Goal: Complete application form: Complete application form

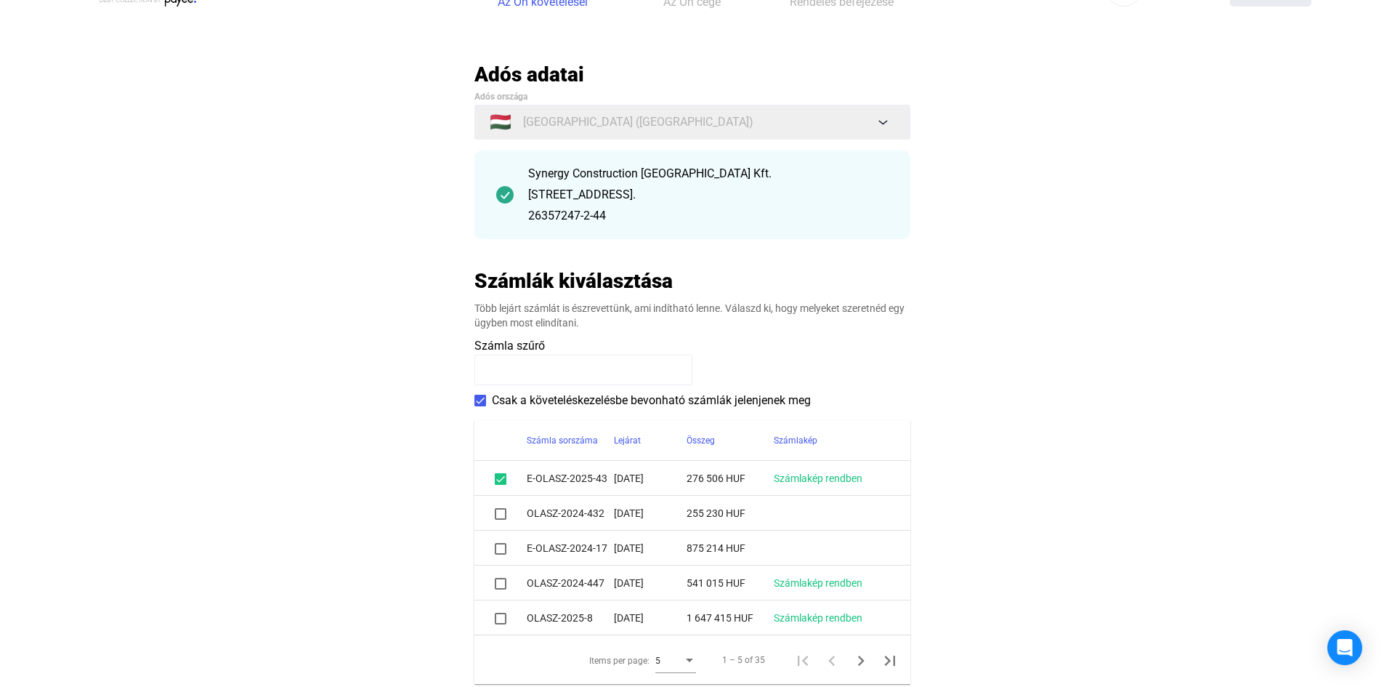
scroll to position [73, 0]
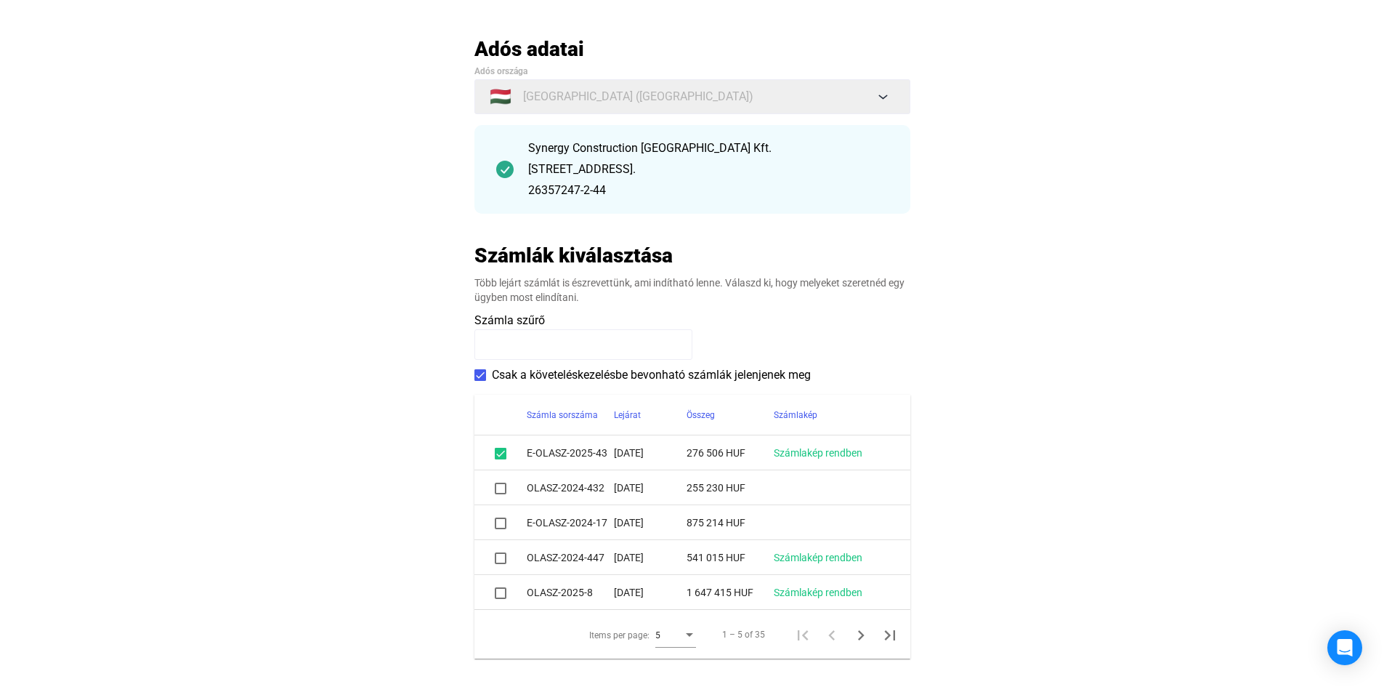
click at [501, 488] on span at bounding box center [501, 488] width 12 height 12
click at [505, 525] on span at bounding box center [501, 523] width 12 height 12
click at [504, 557] on span at bounding box center [501, 558] width 12 height 12
click at [502, 591] on span at bounding box center [501, 593] width 12 height 12
click at [502, 594] on span at bounding box center [501, 593] width 12 height 12
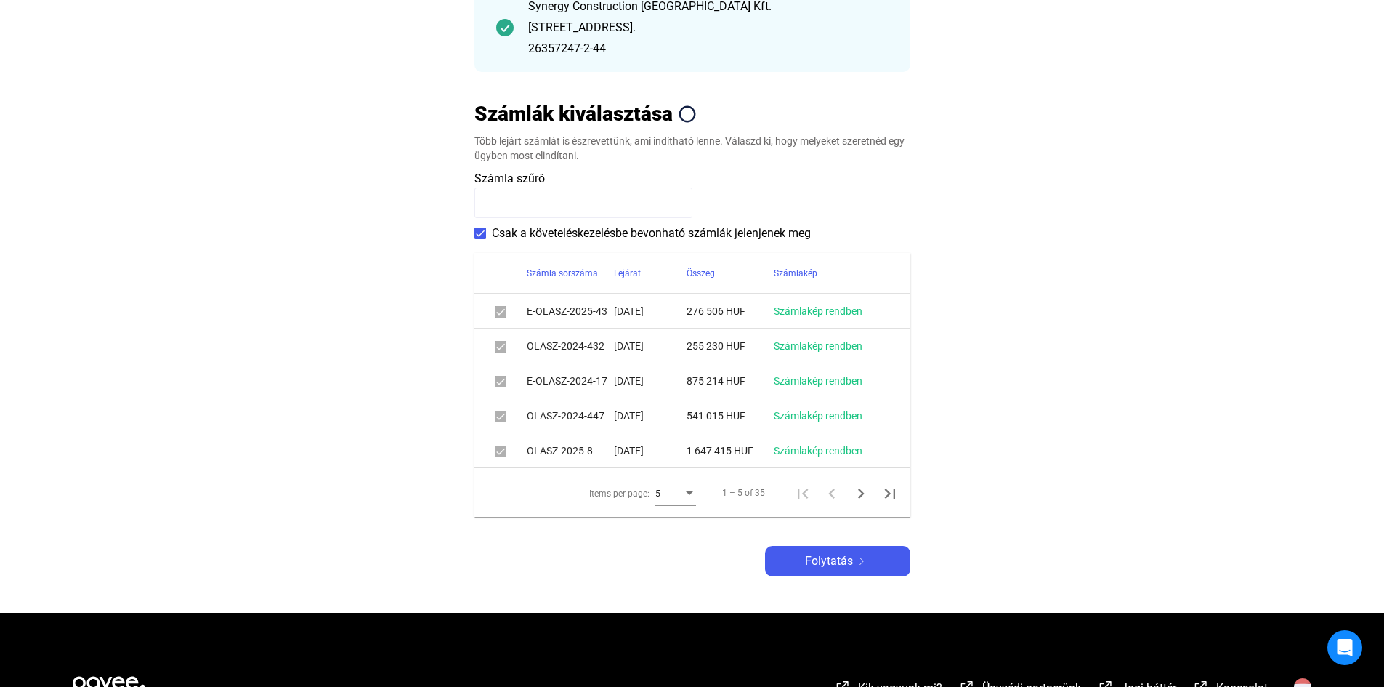
scroll to position [218, 0]
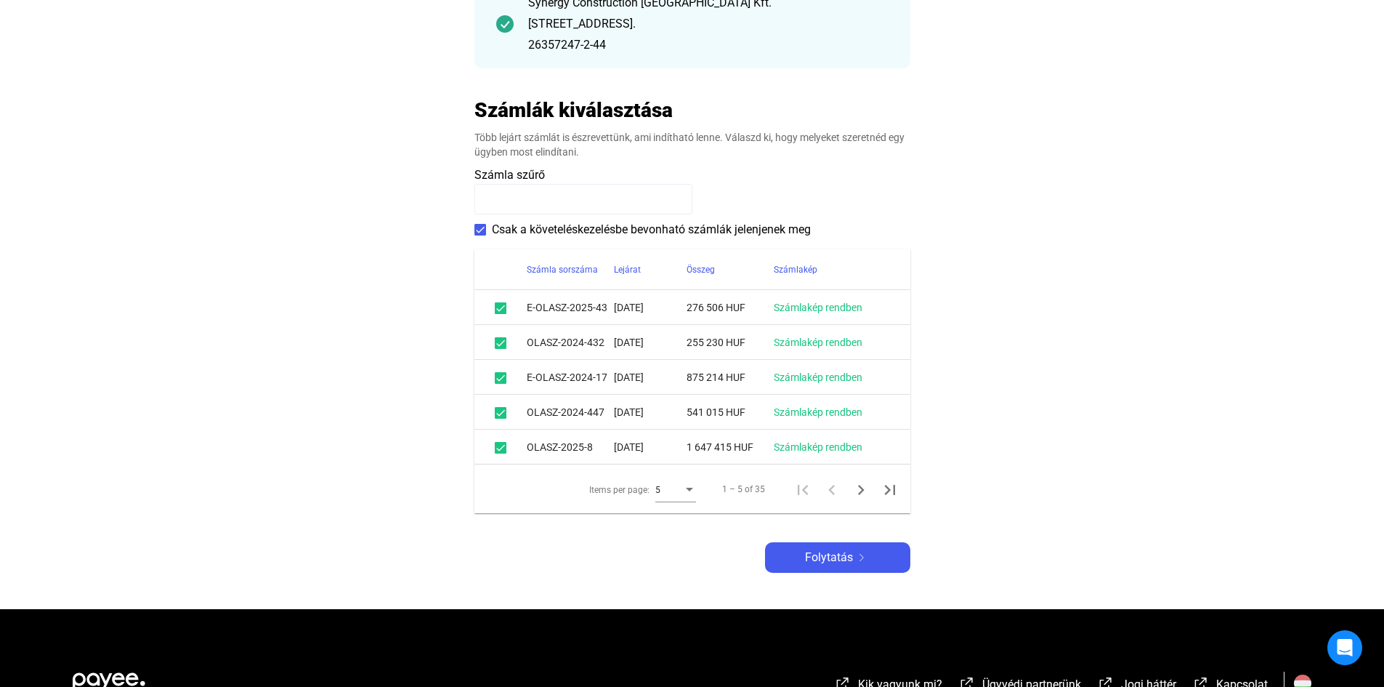
click at [692, 489] on div "Items per page:" at bounding box center [689, 490] width 7 height 4
click at [683, 512] on span "10" at bounding box center [676, 515] width 41 height 17
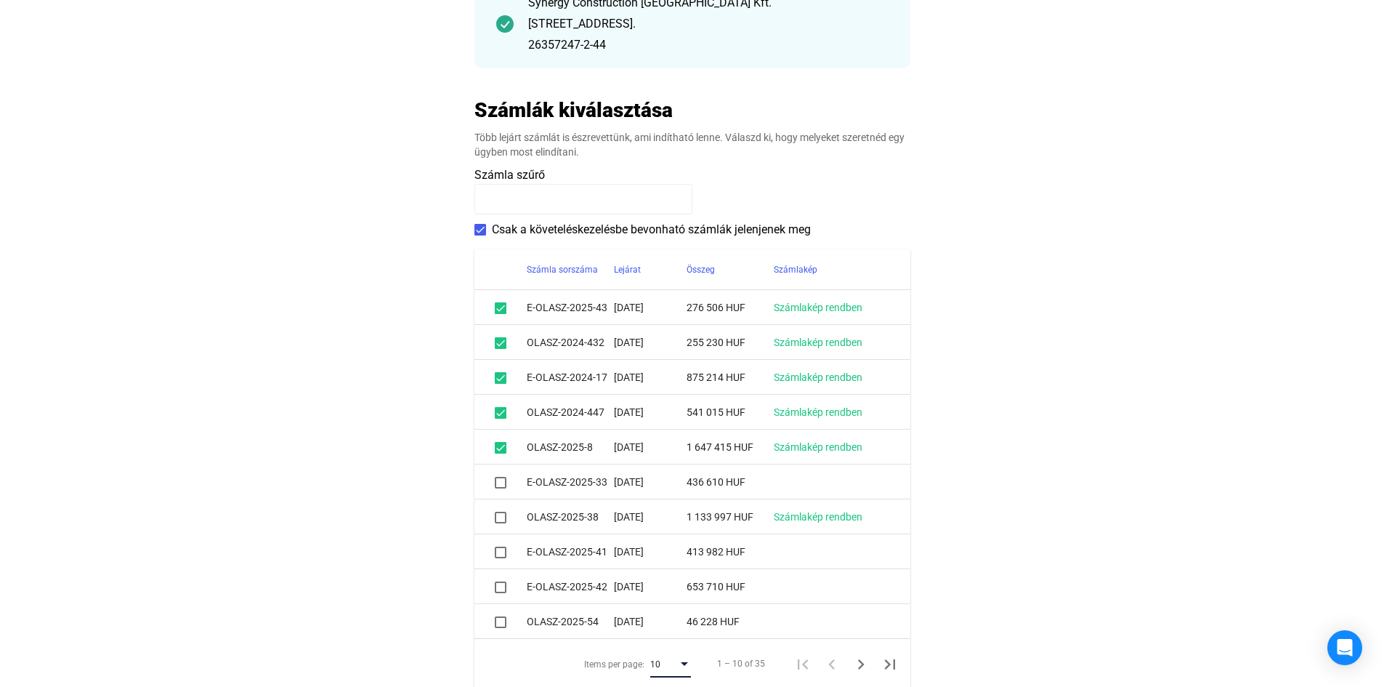
click at [504, 484] on span at bounding box center [501, 483] width 12 height 12
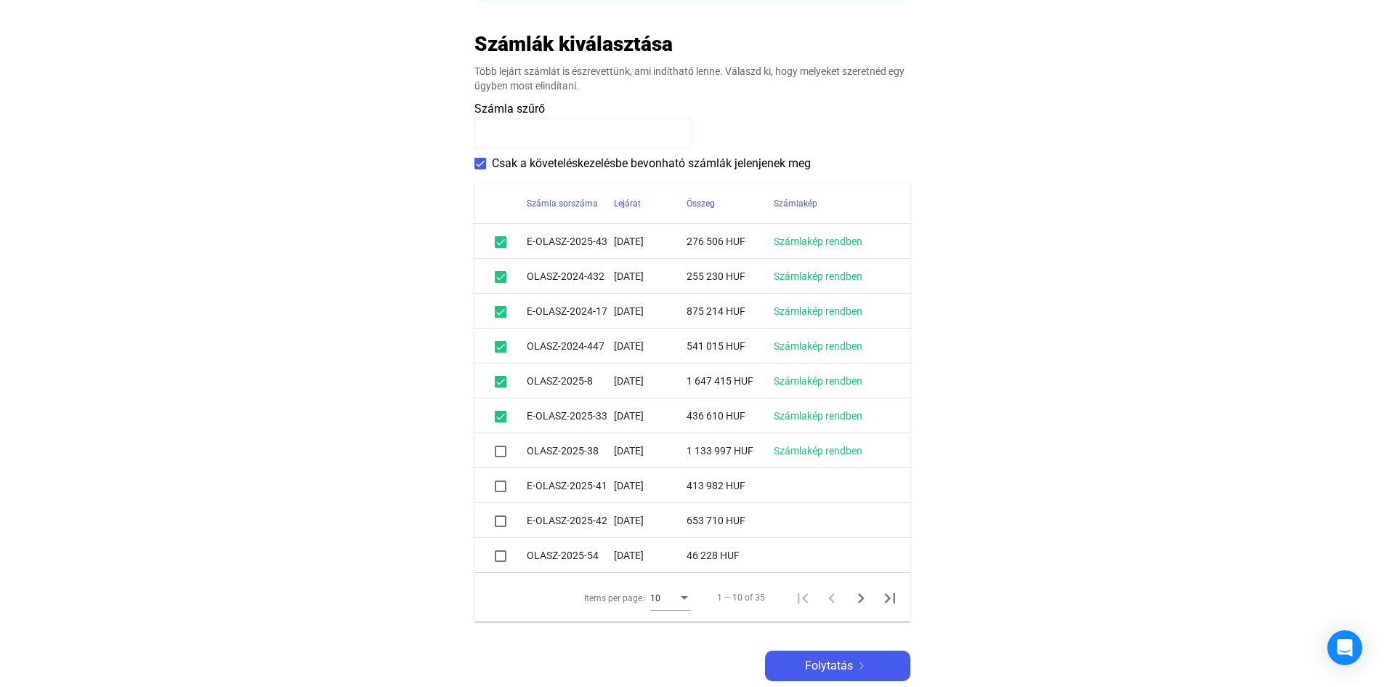
scroll to position [363, 0]
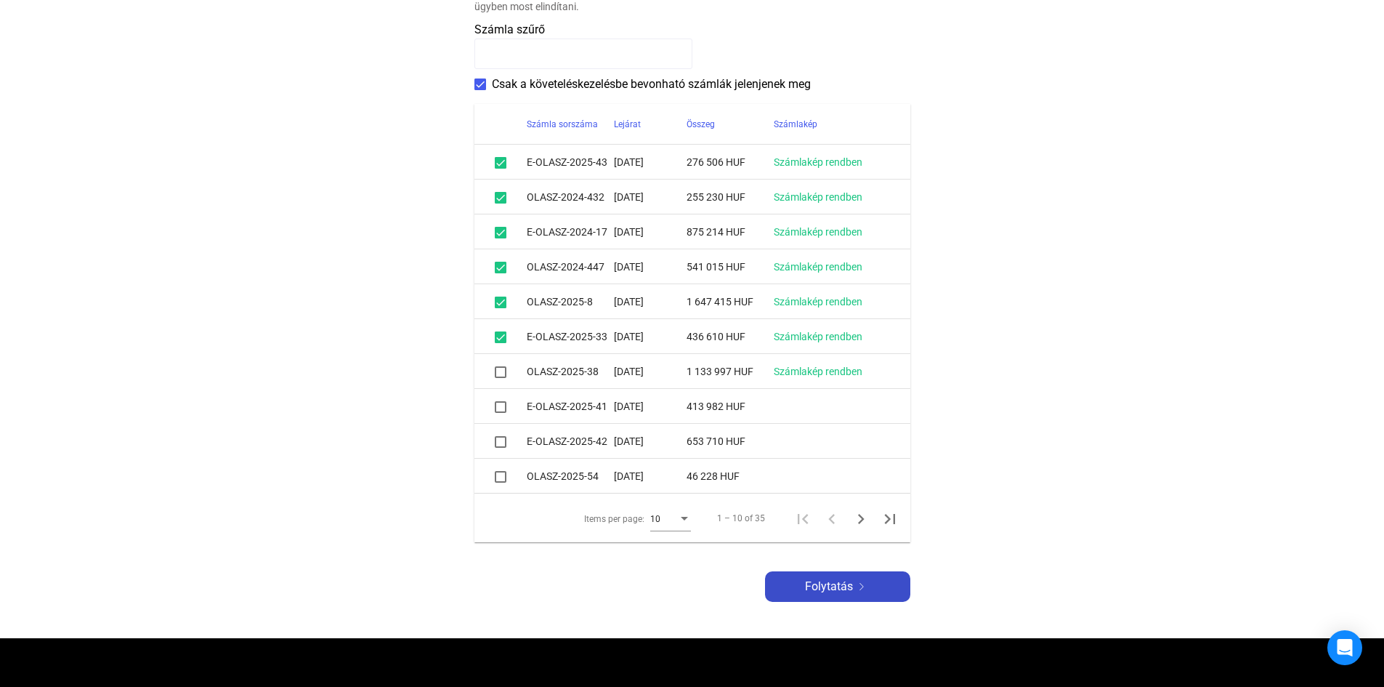
click at [809, 591] on span "Folytatás" at bounding box center [829, 586] width 48 height 17
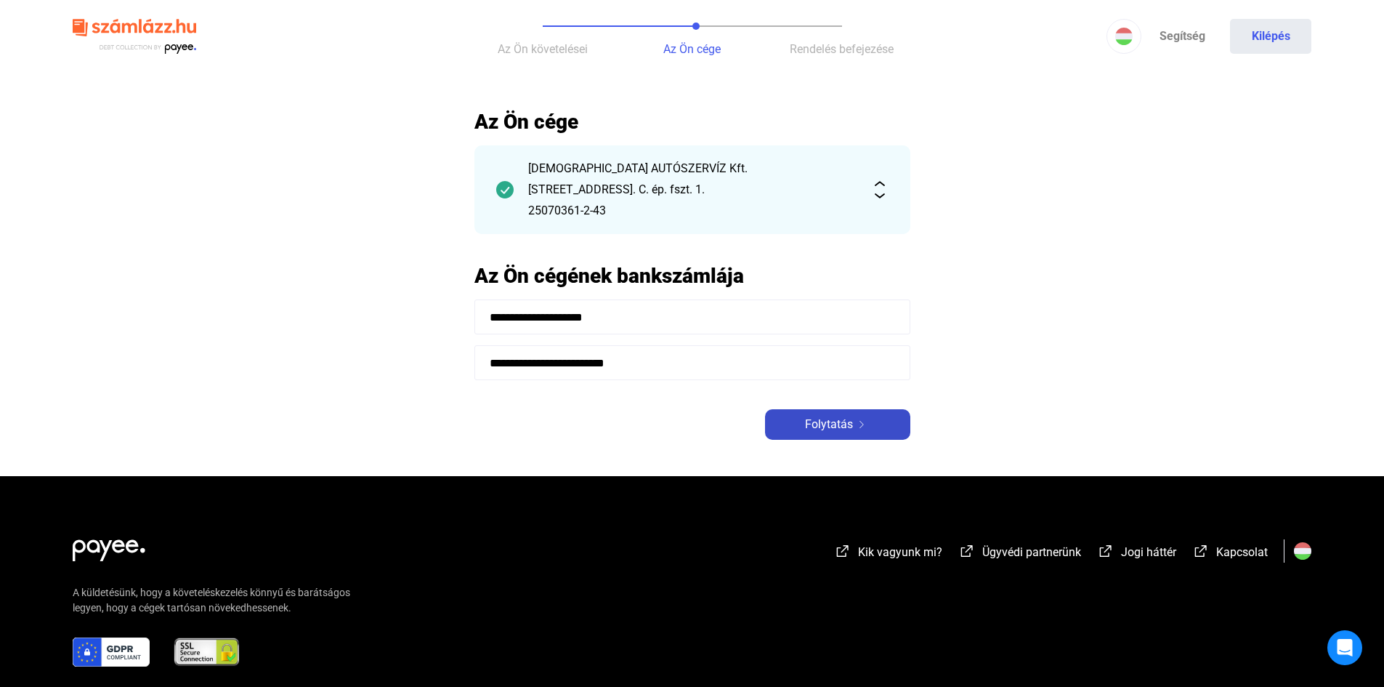
click at [820, 427] on span "Folytatás" at bounding box center [829, 424] width 48 height 17
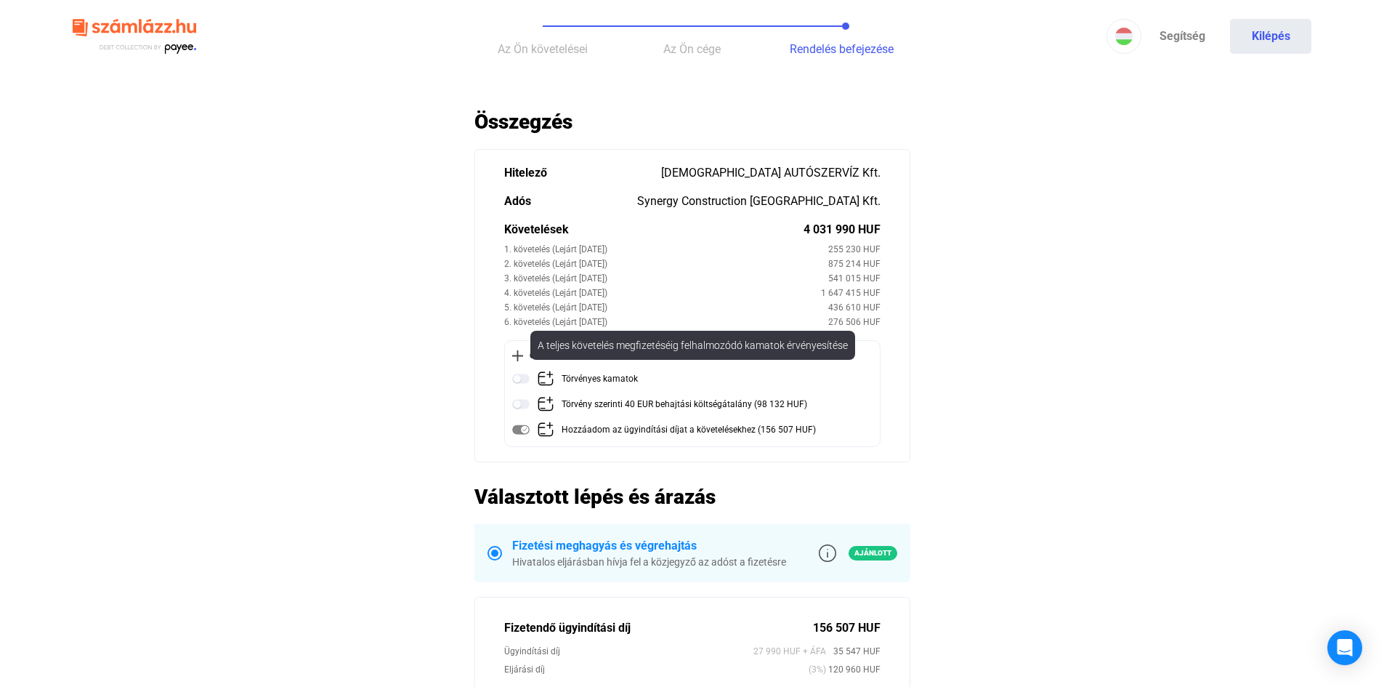
click at [526, 379] on img at bounding box center [520, 378] width 17 height 17
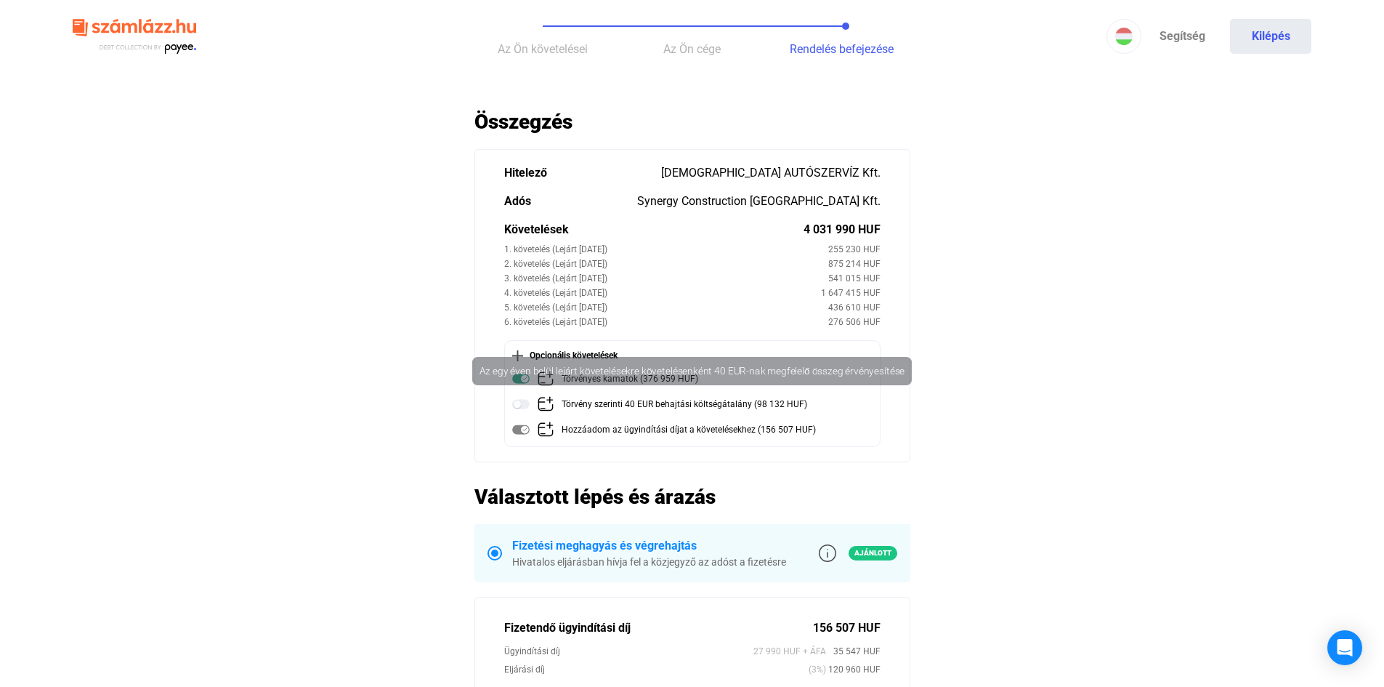
click at [526, 402] on img at bounding box center [520, 403] width 17 height 17
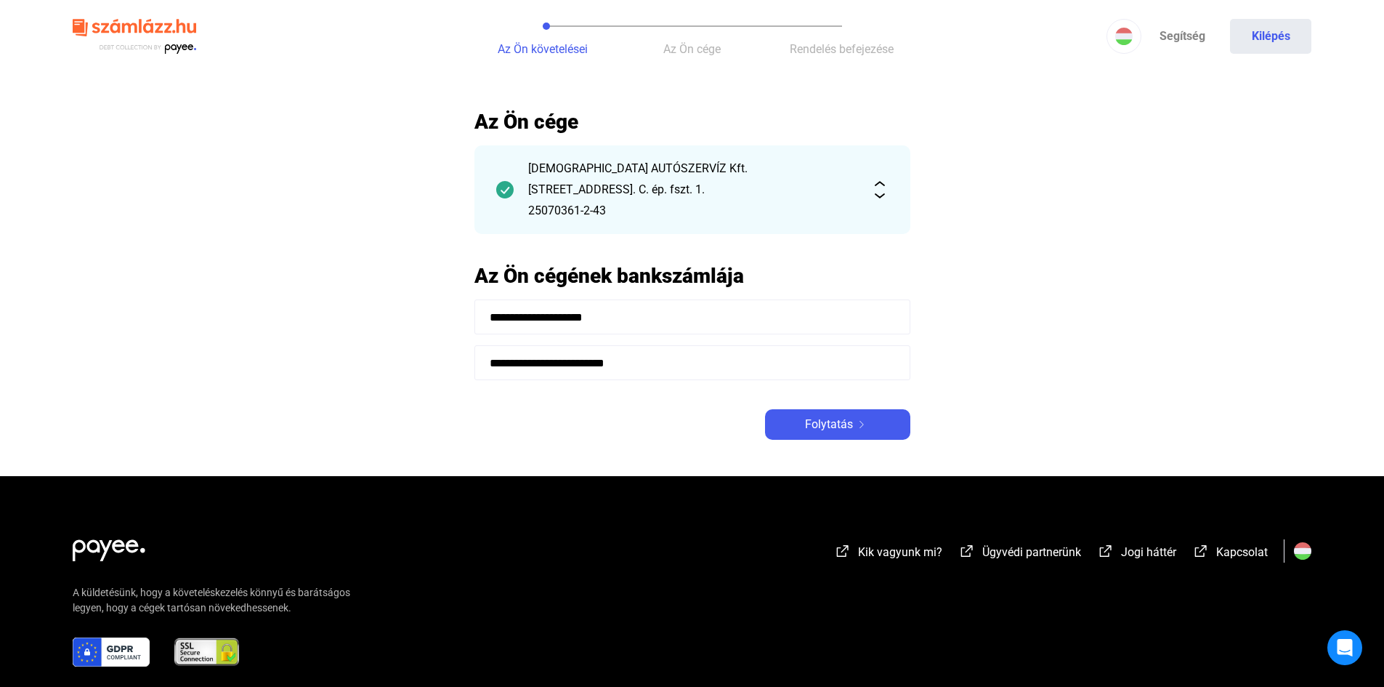
scroll to position [76, 0]
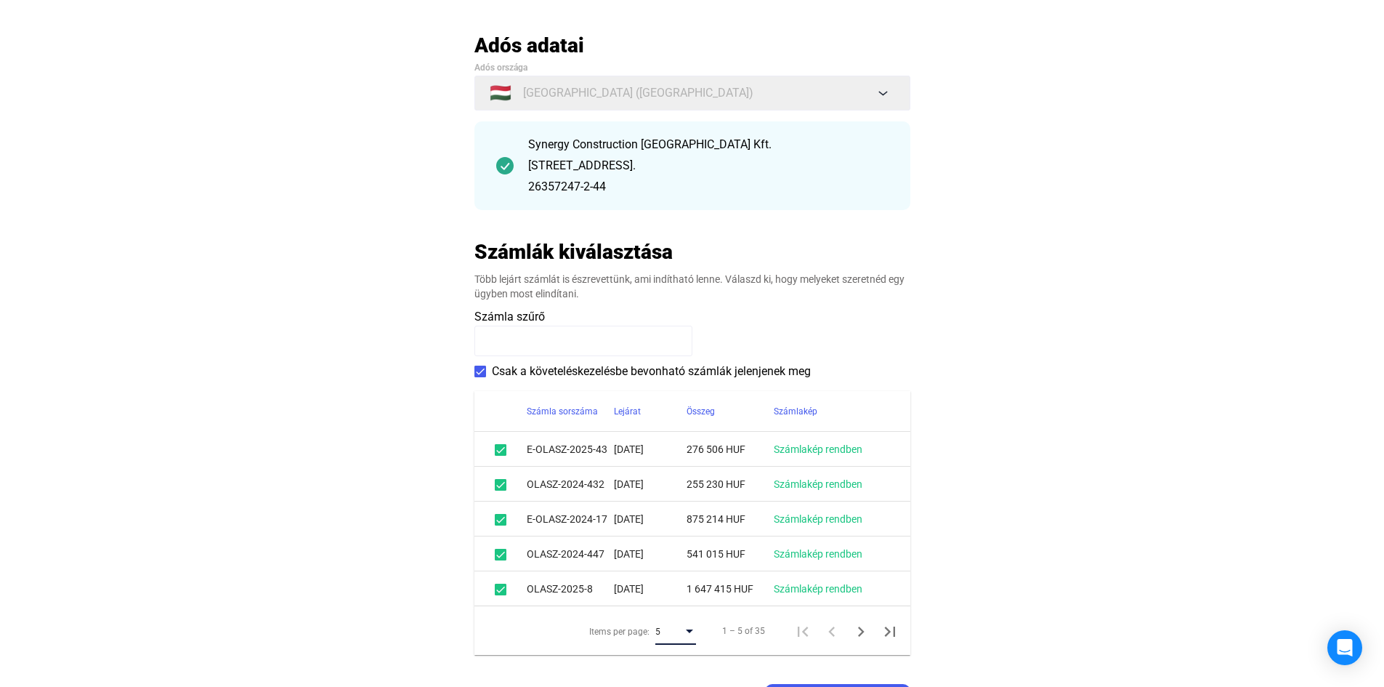
click at [690, 630] on div "Items per page:" at bounding box center [689, 631] width 7 height 4
click at [679, 658] on span "10" at bounding box center [676, 657] width 41 height 17
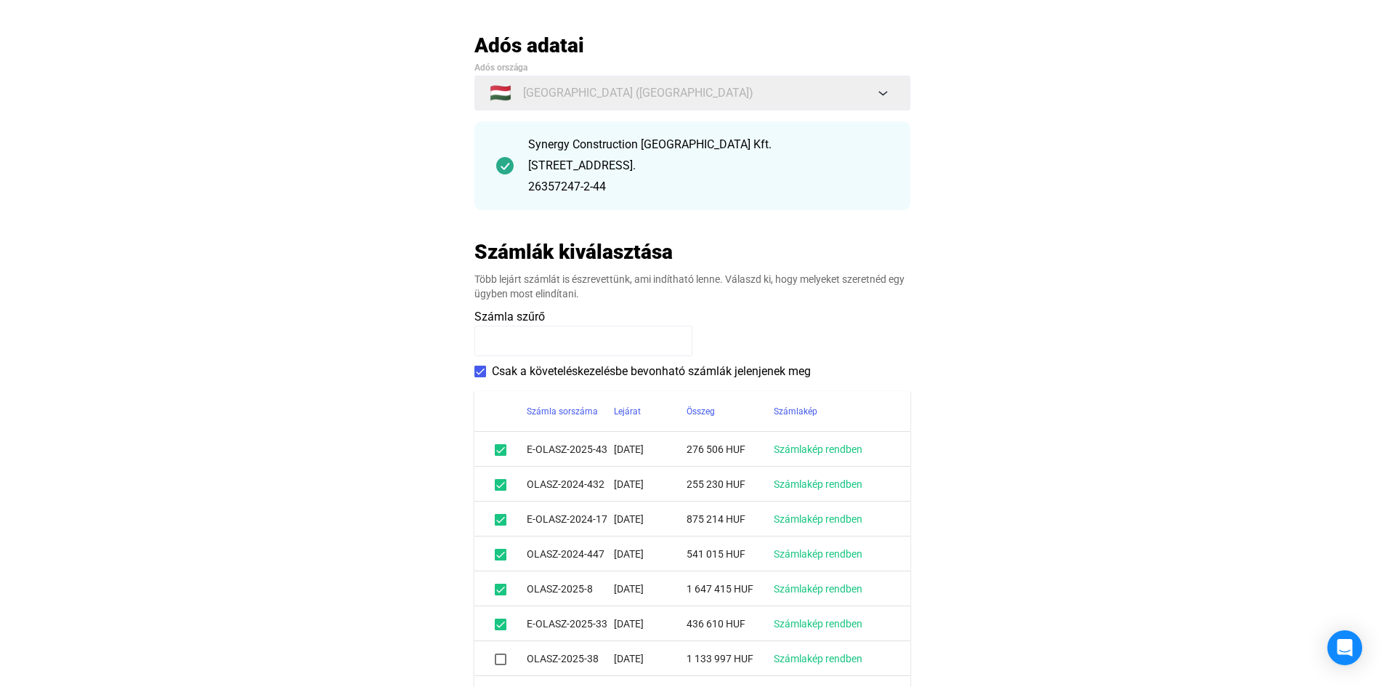
scroll to position [538, 0]
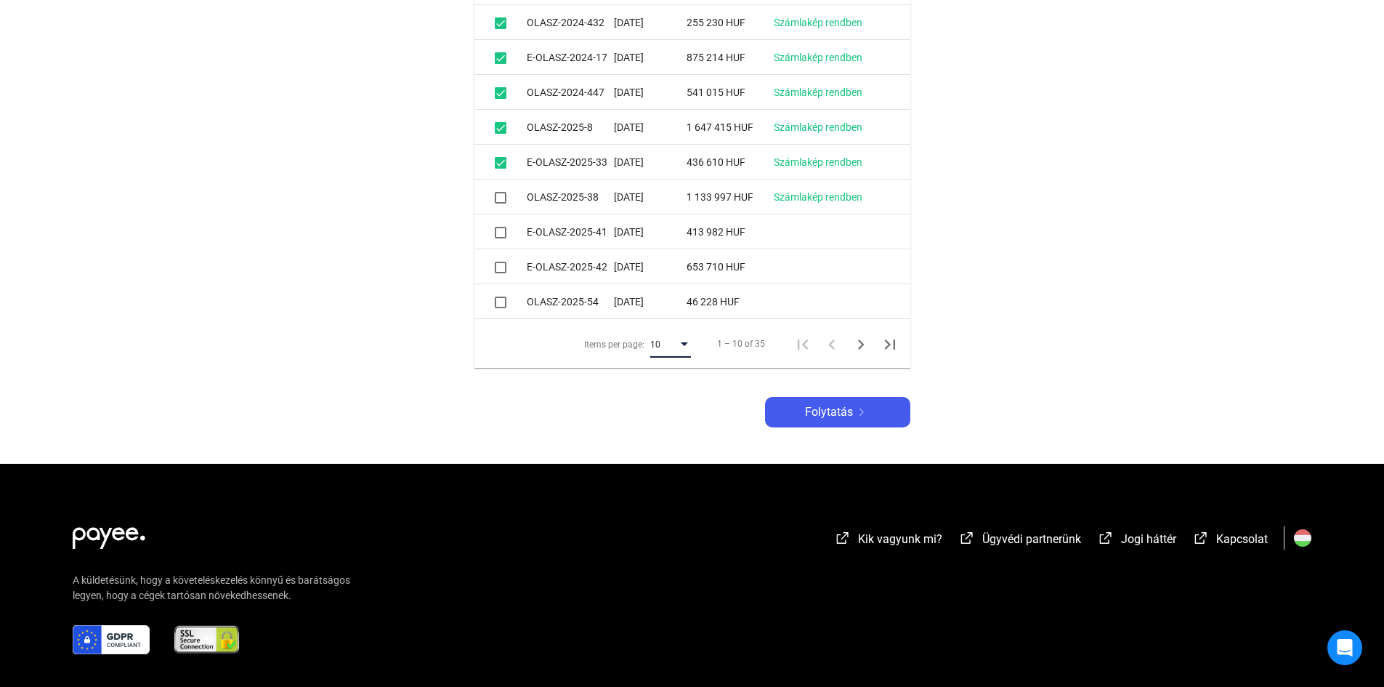
click at [496, 162] on span at bounding box center [501, 163] width 12 height 12
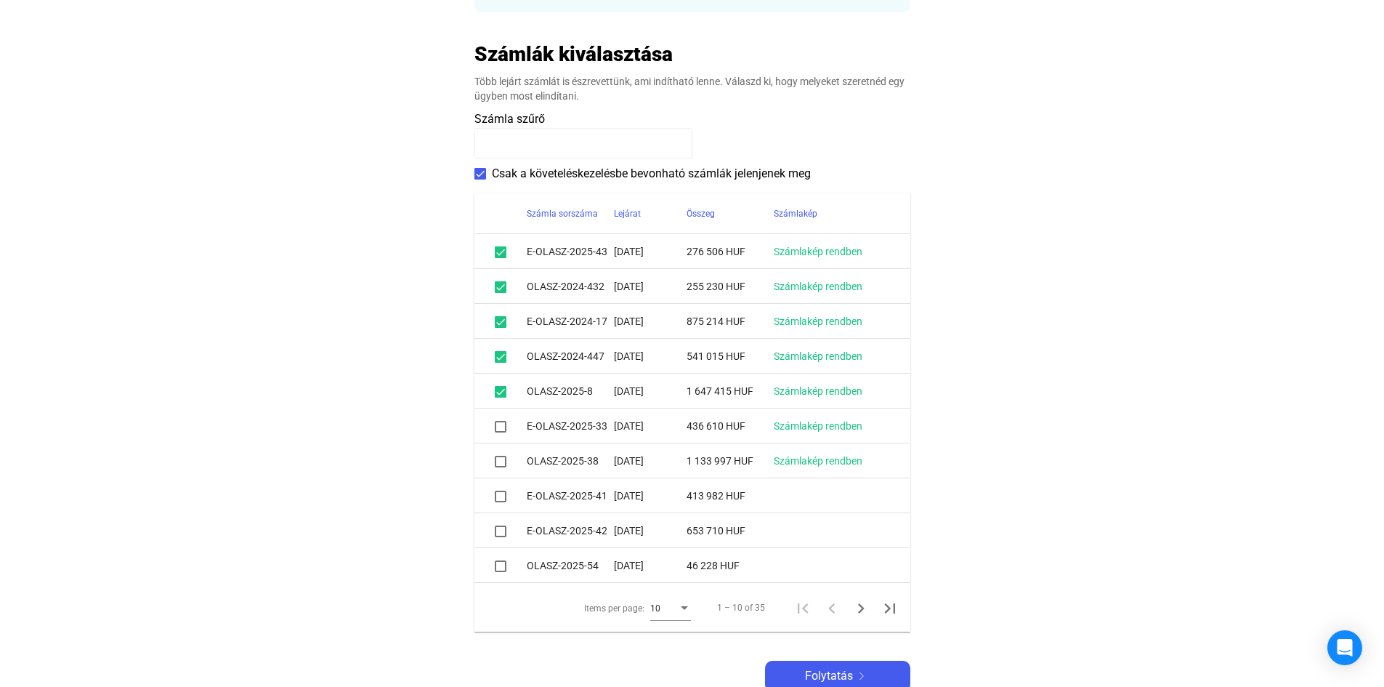
scroll to position [480, 0]
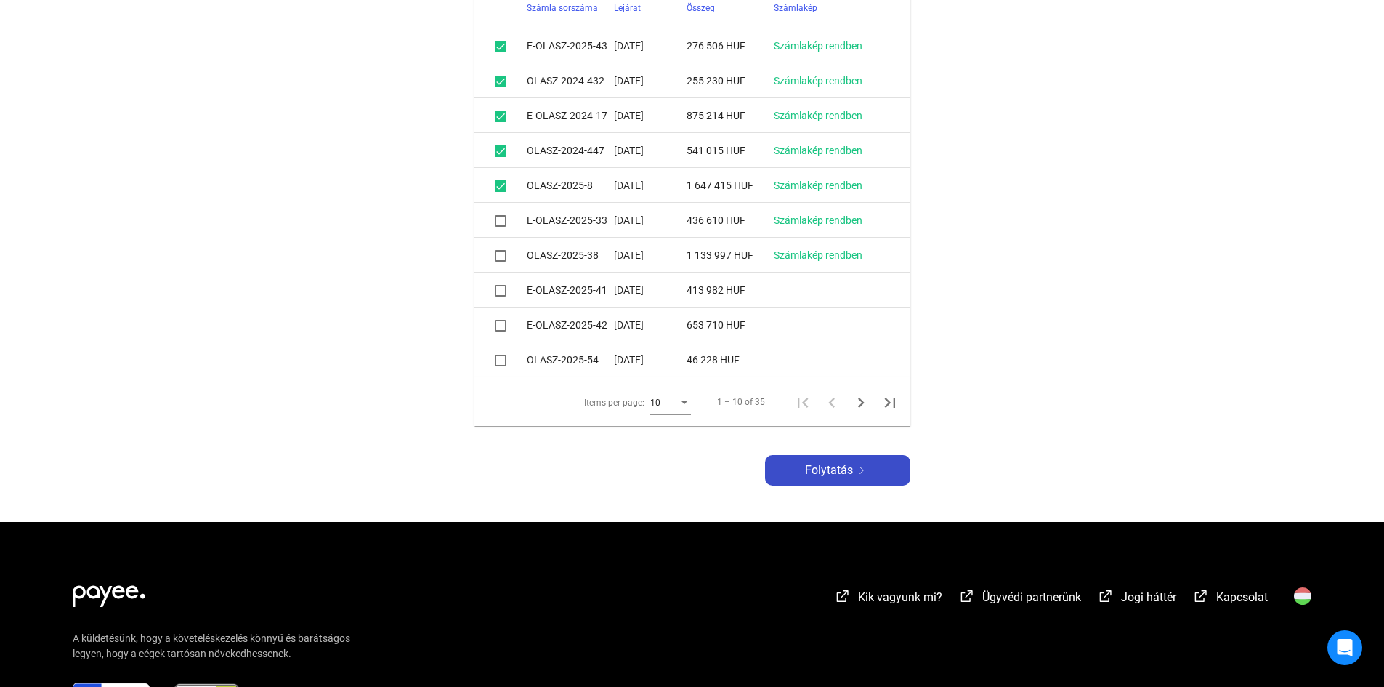
click at [829, 469] on span "Folytatás" at bounding box center [829, 469] width 48 height 17
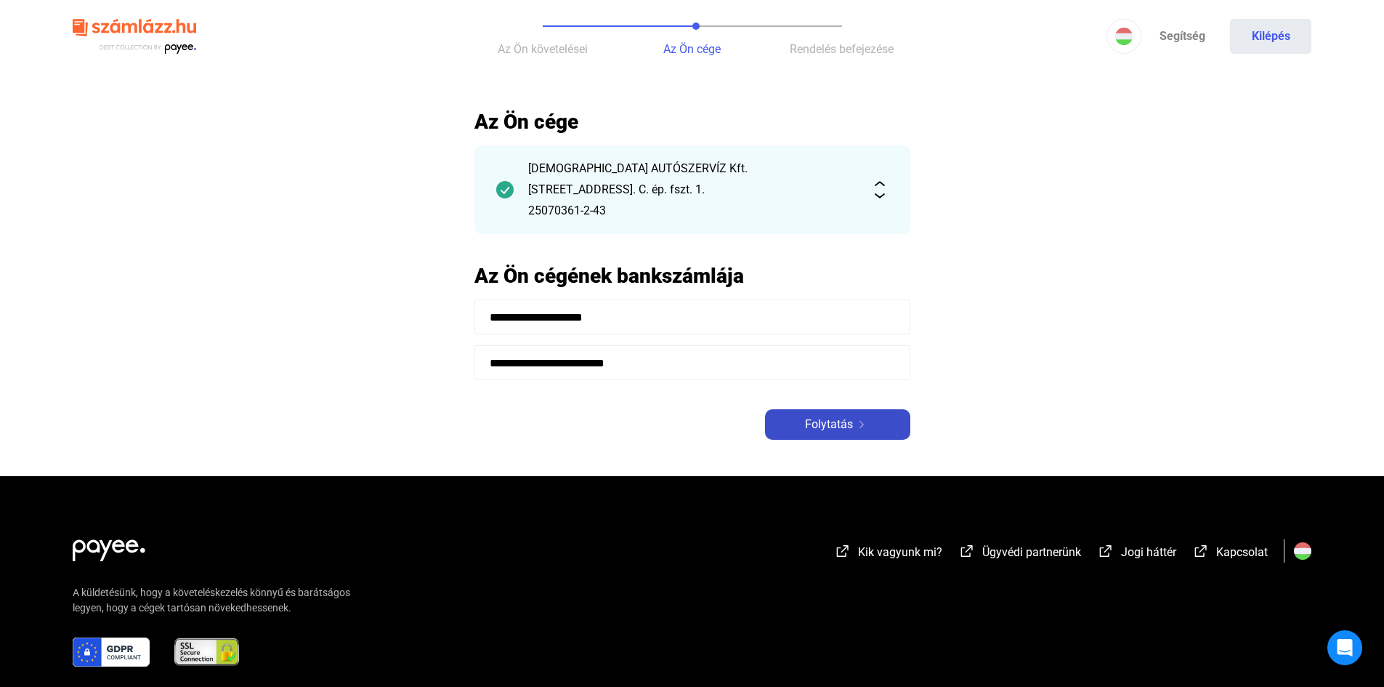
click at [833, 425] on span "Folytatás" at bounding box center [829, 424] width 48 height 17
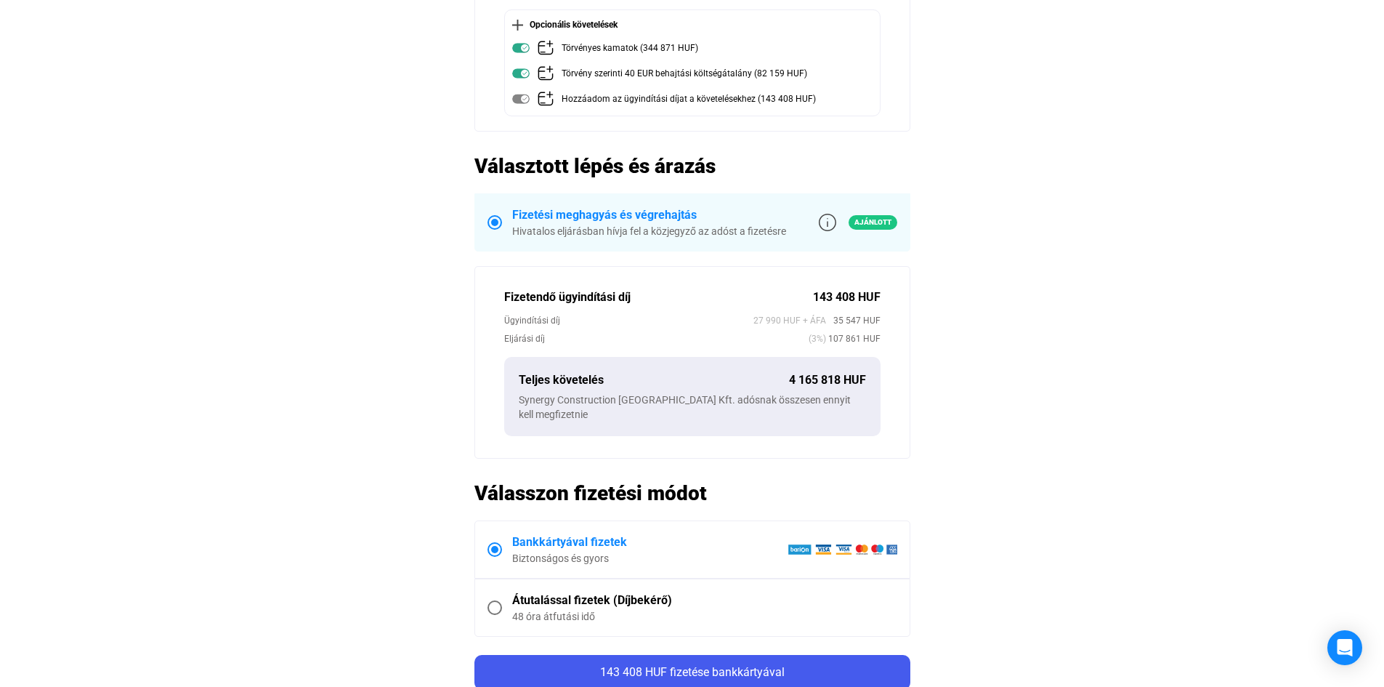
scroll to position [291, 0]
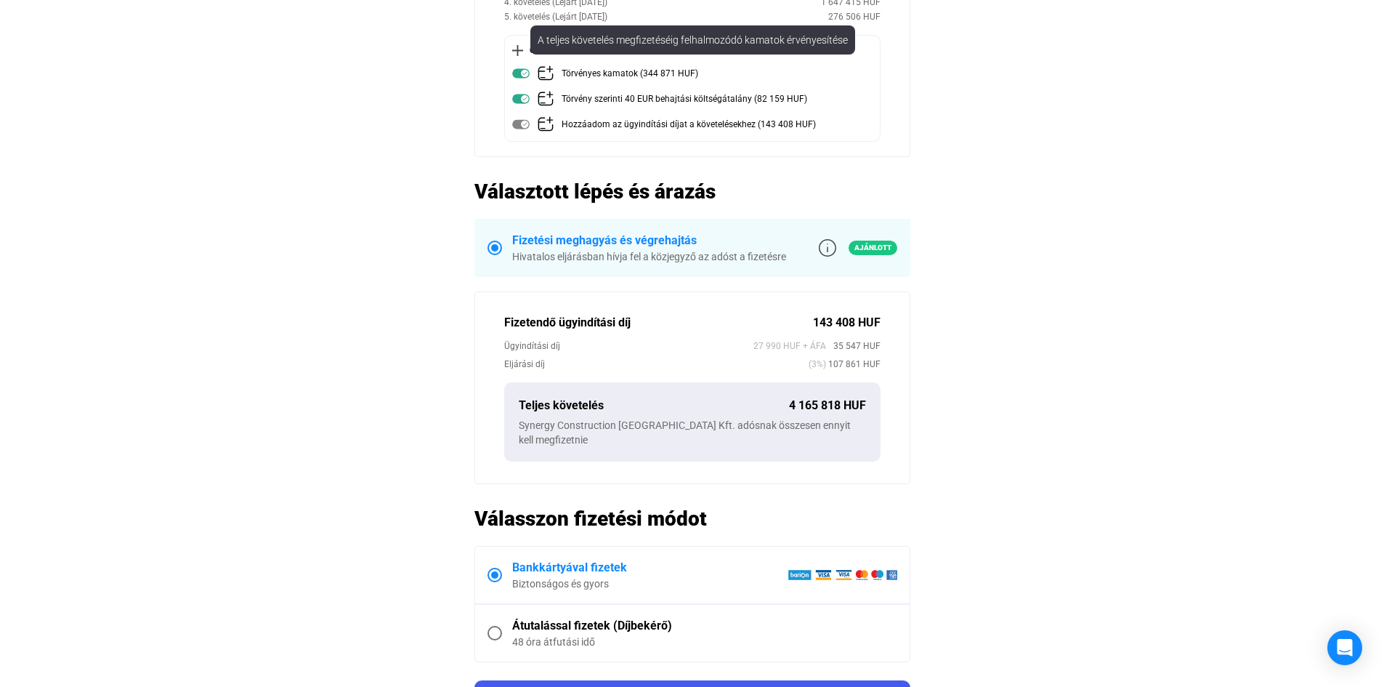
click at [550, 71] on img at bounding box center [545, 73] width 17 height 17
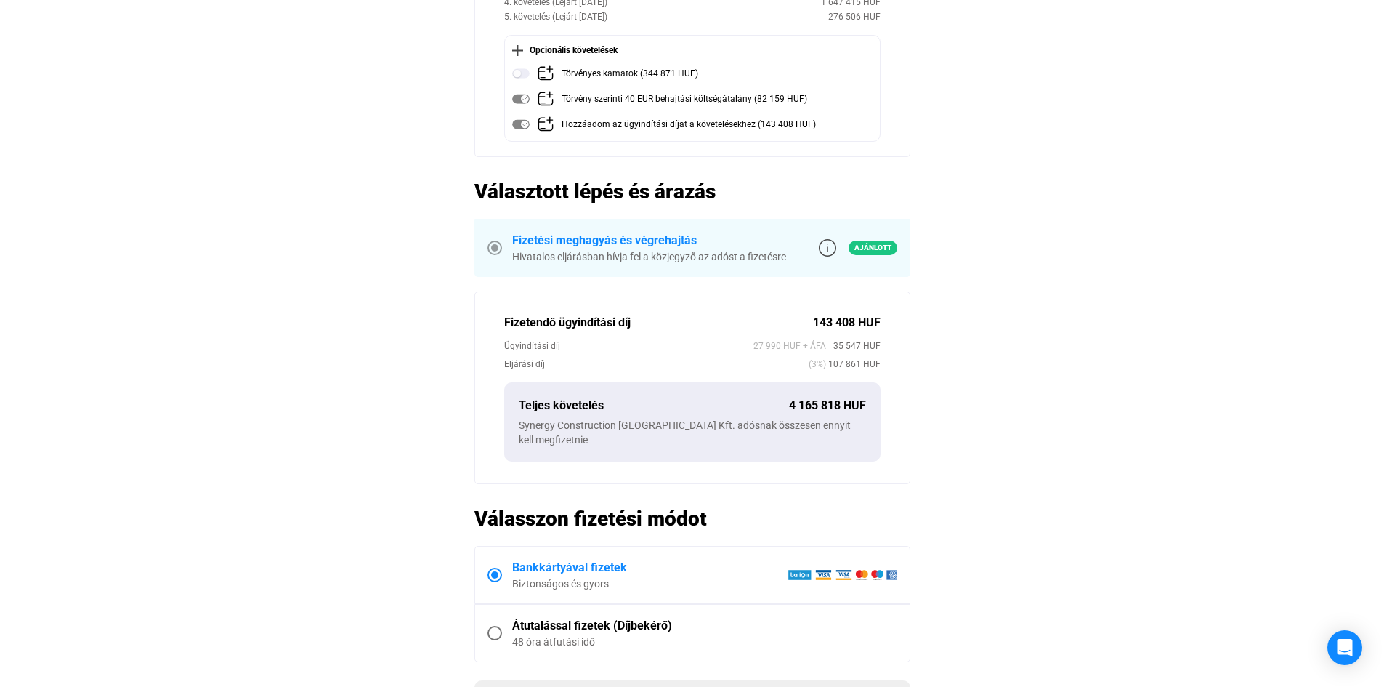
scroll to position [218, 0]
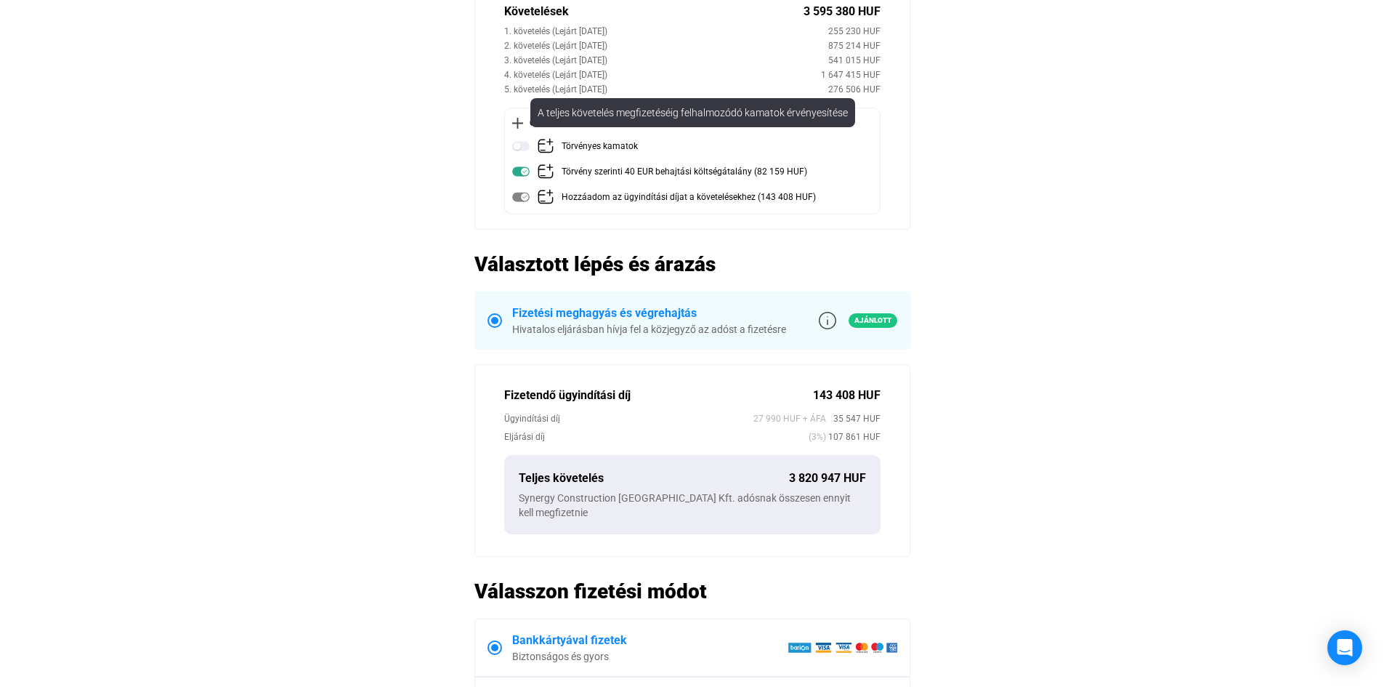
click at [526, 144] on img at bounding box center [520, 145] width 17 height 17
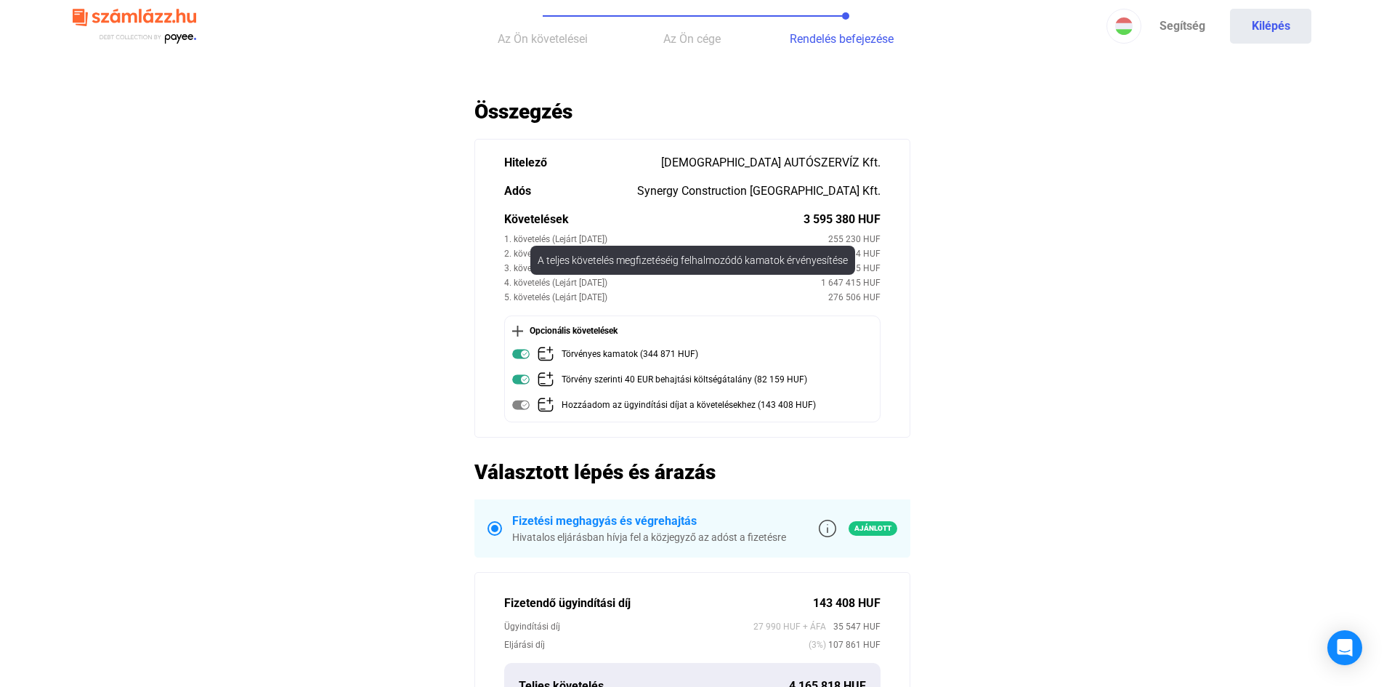
scroll to position [0, 0]
